Goal: Contribute content: Add original content to the website for others to see

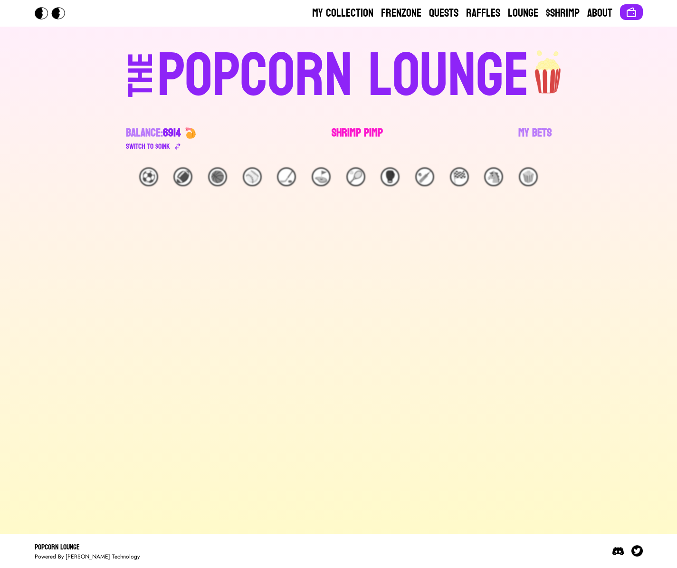
click at [357, 131] on link "Shrimp Pimp" at bounding box center [357, 138] width 51 height 27
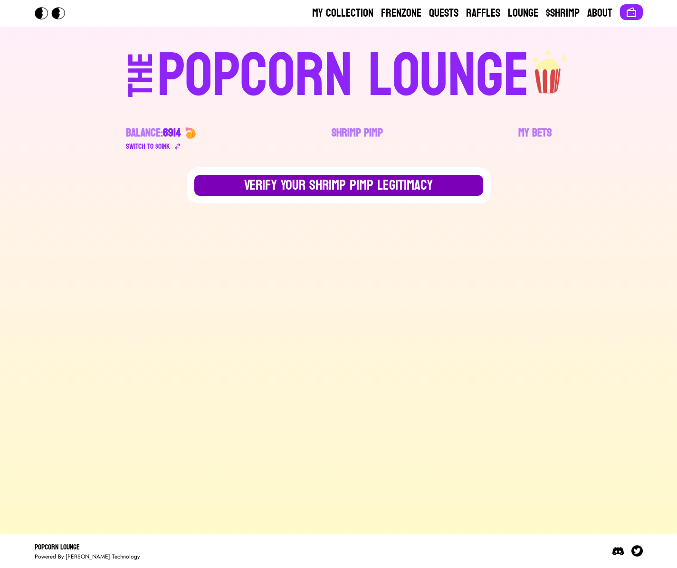
click at [393, 192] on button "Verify Your Shrimp Pimp Legitimacy" at bounding box center [338, 185] width 289 height 21
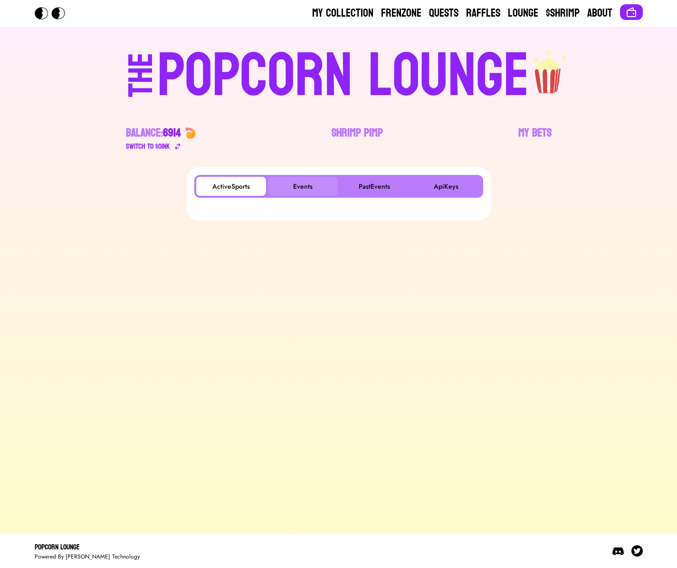
click at [304, 185] on button "Events" at bounding box center [303, 186] width 70 height 19
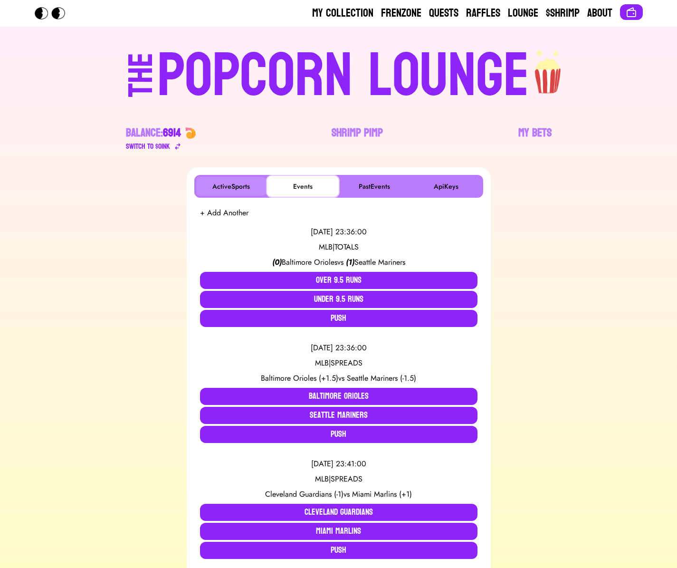
click at [217, 189] on button "ActiveSports" at bounding box center [231, 186] width 70 height 19
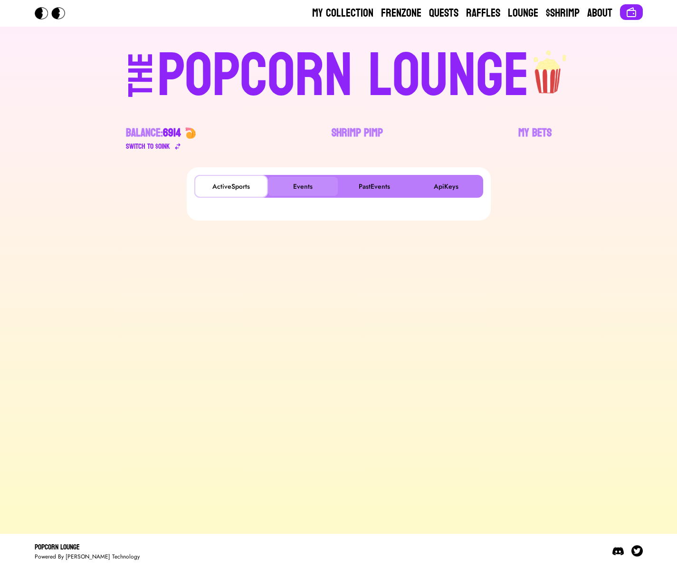
click at [283, 192] on button "Events" at bounding box center [303, 186] width 70 height 19
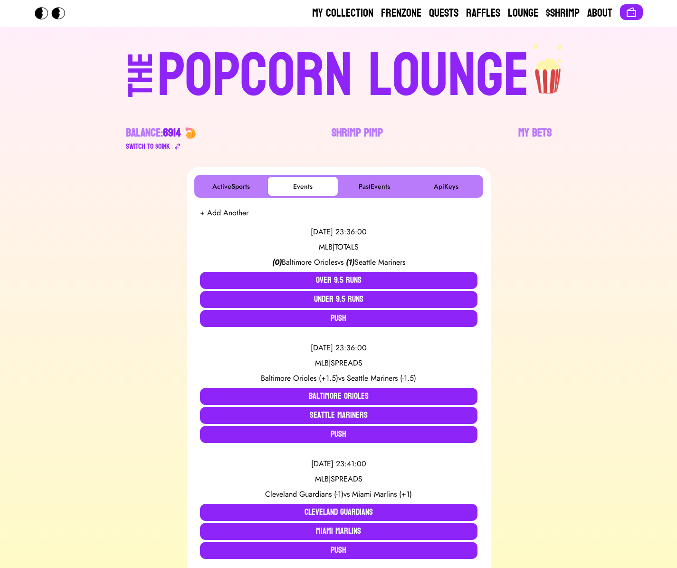
click at [219, 211] on button "+ Add Another" at bounding box center [224, 212] width 48 height 11
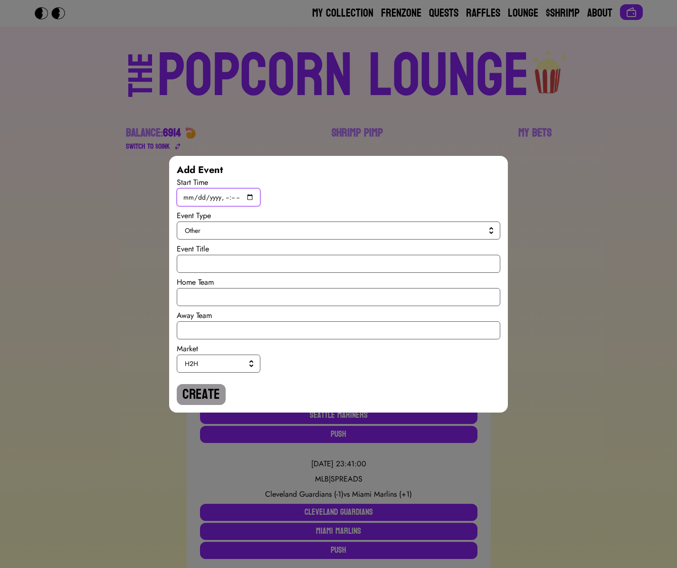
click at [249, 197] on input "datetime-local" at bounding box center [219, 197] width 84 height 18
type input "[DATE]T20:00"
click at [362, 228] on span "Other" at bounding box center [337, 231] width 304 height 10
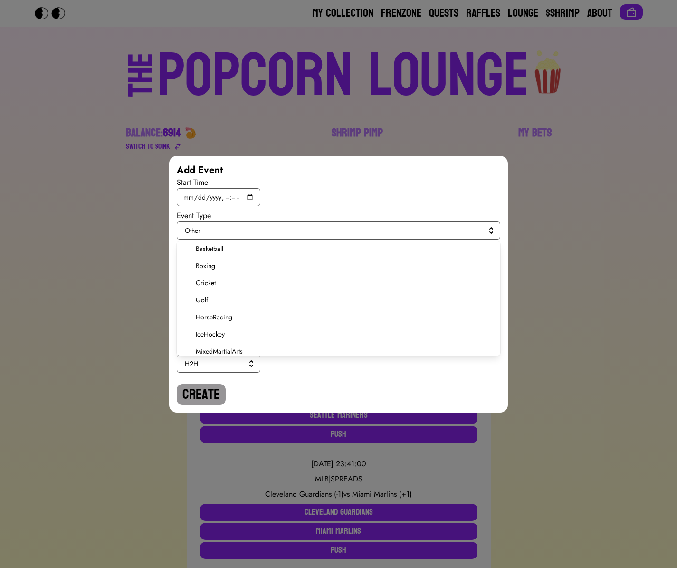
scroll to position [181, 0]
click at [223, 312] on span "Soccer" at bounding box center [344, 311] width 297 height 10
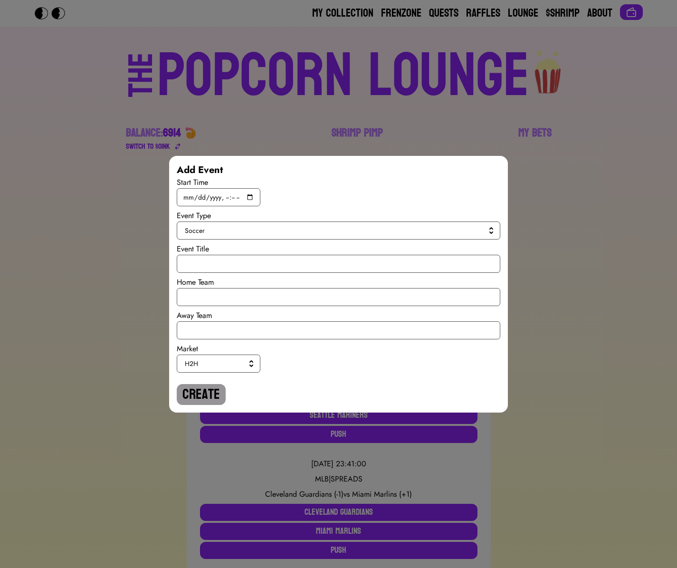
click at [219, 272] on div "Start Time Event Type Soccer Event Title Home Team Away Team Market H2H Create" at bounding box center [339, 291] width 324 height 228
click at [220, 269] on input "text" at bounding box center [339, 264] width 324 height 18
type input "UEFA Super Cup"
type input "PSG"
type input "Tottenham"
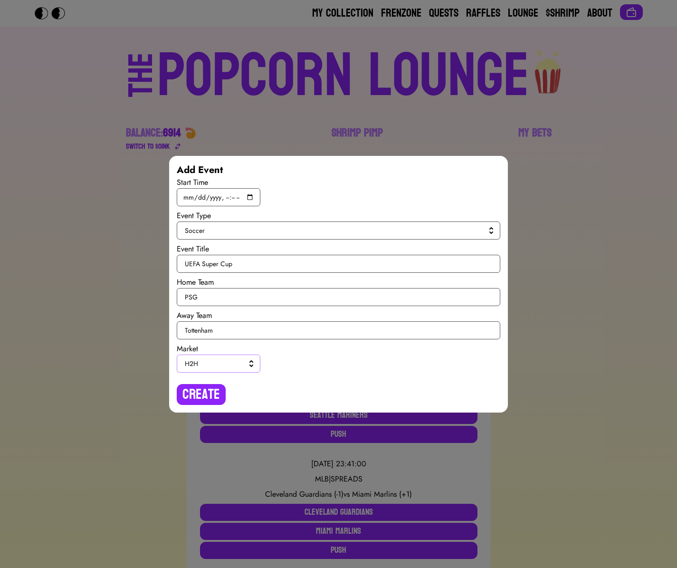
click at [224, 366] on span "H2H" at bounding box center [217, 364] width 64 height 10
click at [207, 408] on li "SPREAD" at bounding box center [219, 401] width 84 height 17
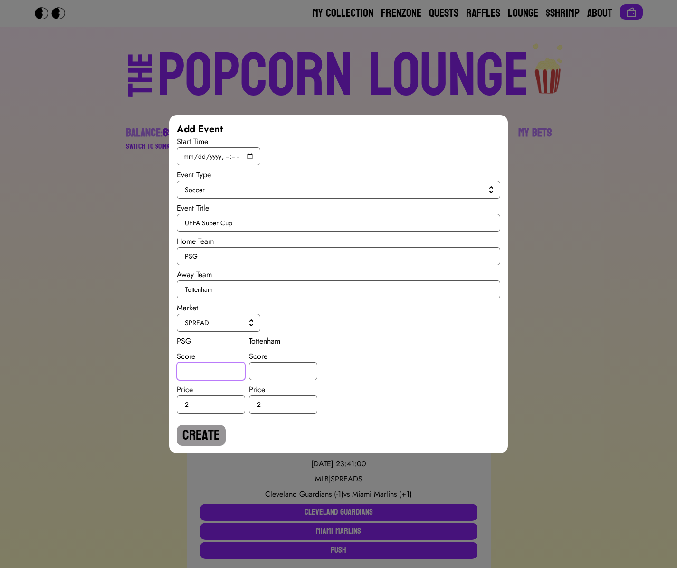
click at [198, 375] on input "number" at bounding box center [211, 371] width 68 height 18
type input "-1"
type input "1"
click at [189, 429] on button "Create" at bounding box center [201, 435] width 49 height 21
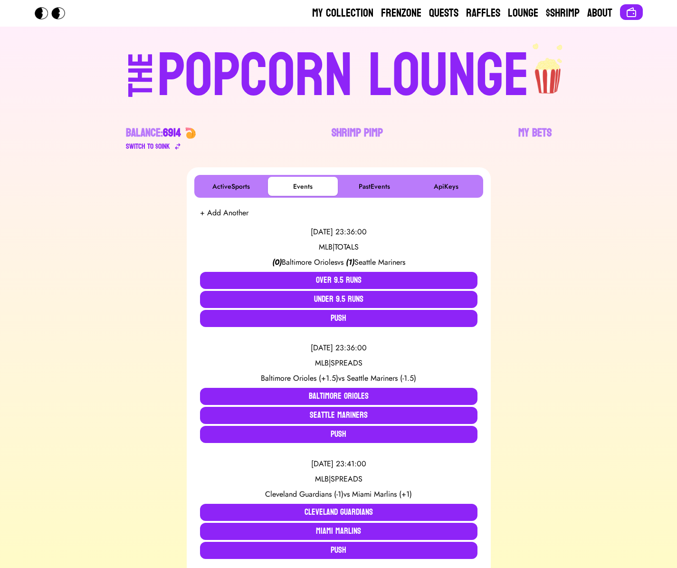
click at [236, 80] on div "POPCORN LOUNGE" at bounding box center [343, 76] width 372 height 61
